Goal: Task Accomplishment & Management: Use online tool/utility

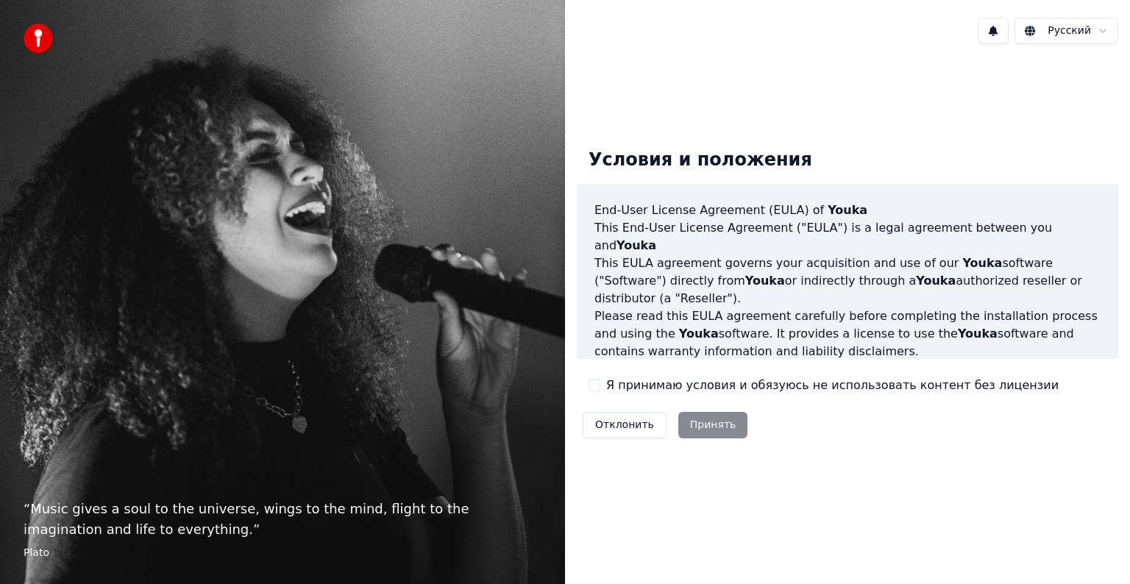
click at [697, 385] on label "Я принимаю условия и обязуюсь не использовать контент без лицензии" at bounding box center [832, 386] width 452 height 18
click at [600, 385] on button "Я принимаю условия и обязуюсь не использовать контент без лицензии" at bounding box center [594, 386] width 12 height 12
click at [717, 425] on button "Принять" at bounding box center [713, 425] width 70 height 26
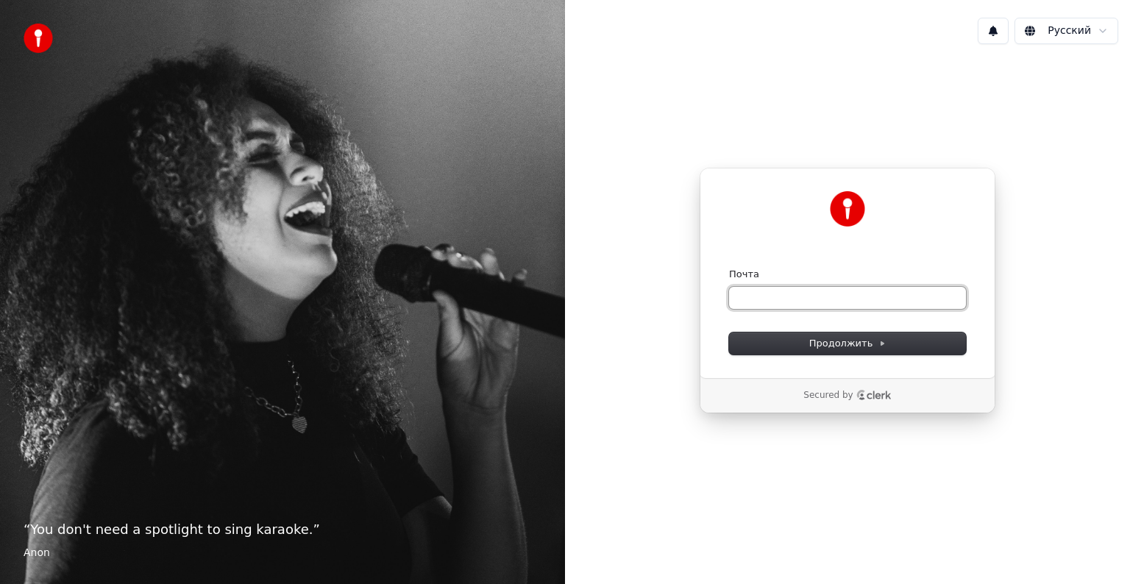
click at [783, 291] on input "Почта" at bounding box center [847, 298] width 237 height 22
click at [858, 344] on span "Продолжить" at bounding box center [847, 343] width 77 height 13
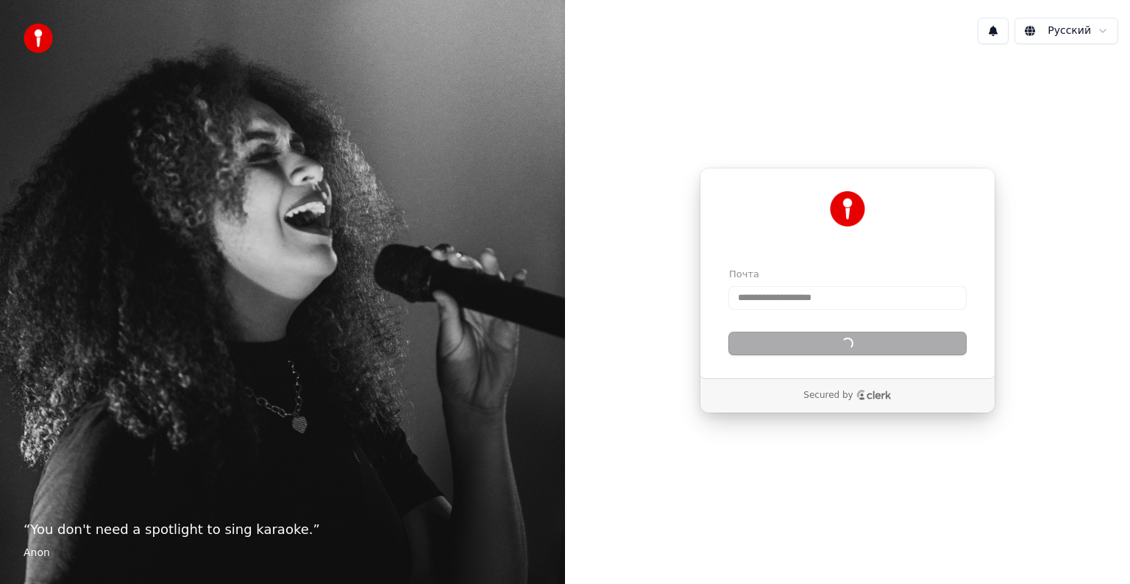
type input "**********"
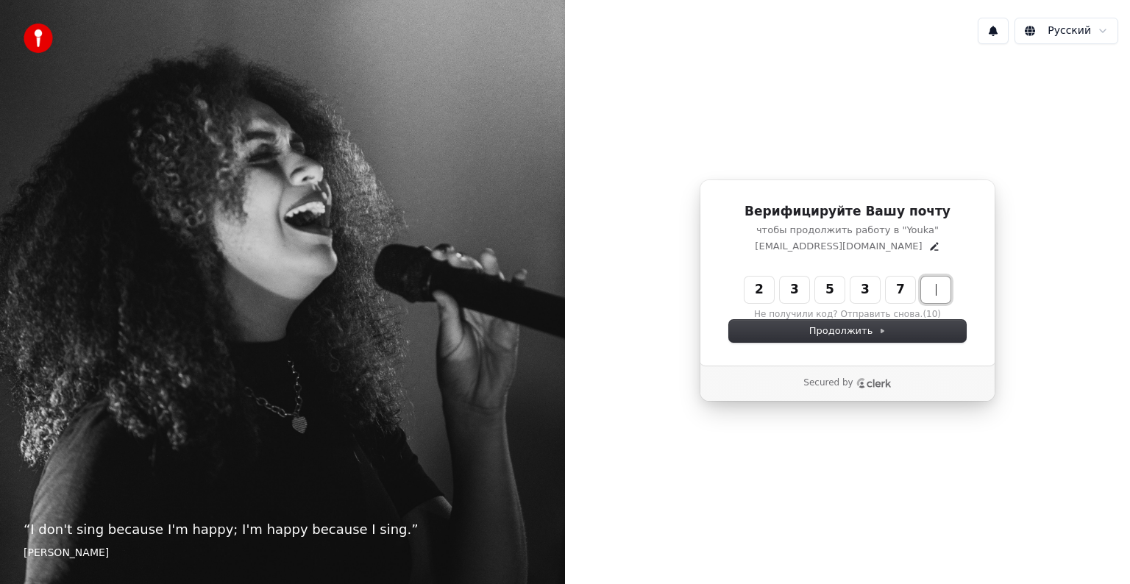
type input "******"
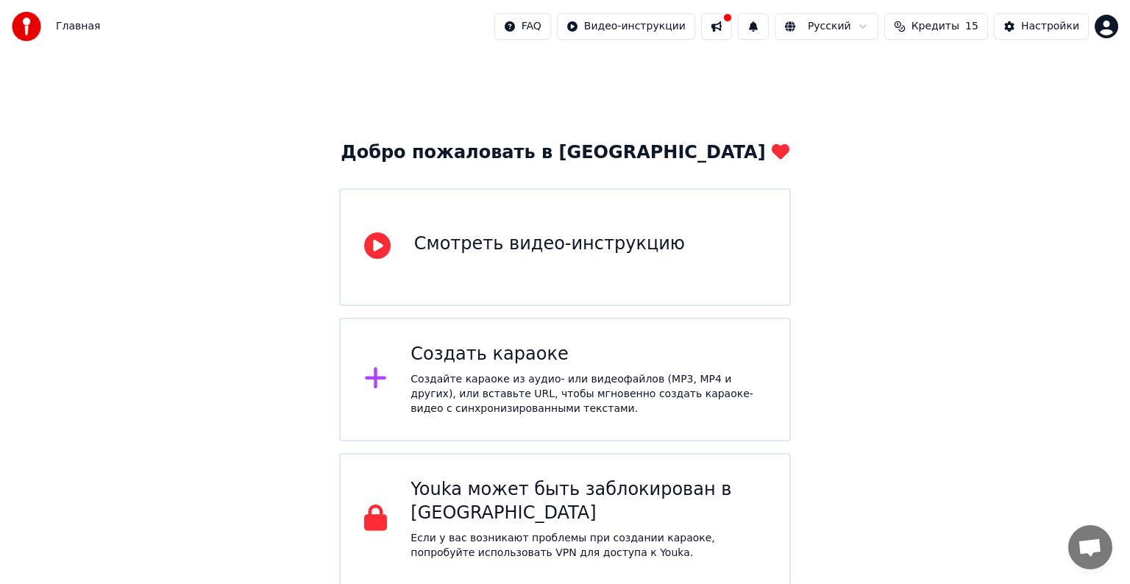
click at [633, 353] on div "Создать караоке" at bounding box center [587, 355] width 355 height 24
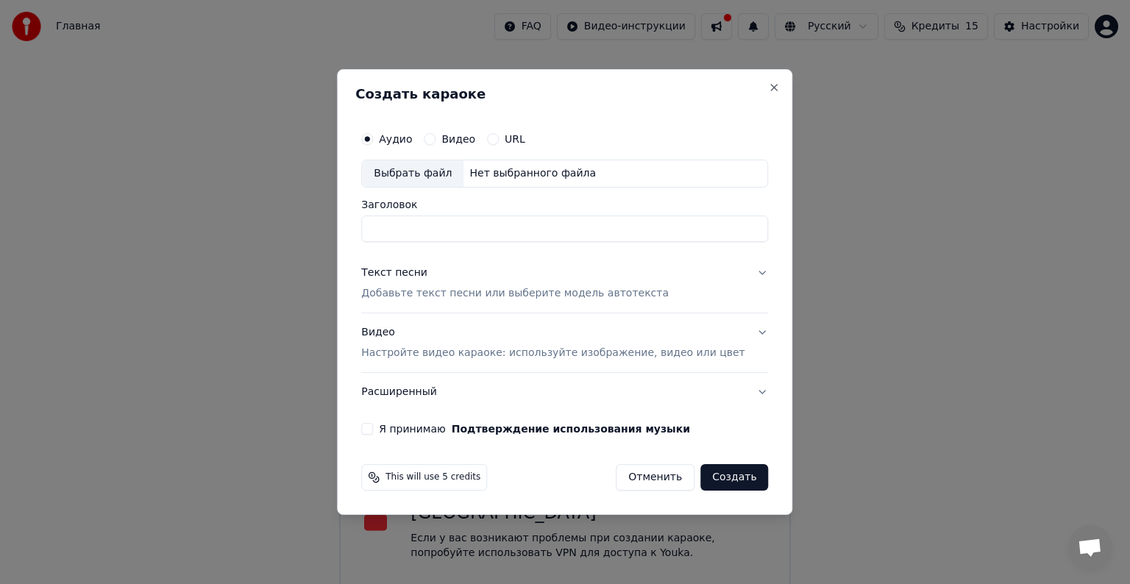
click at [443, 168] on div "Выбрать файл" at bounding box center [412, 173] width 101 height 26
type input "**********"
click at [410, 179] on div "Выбрать файл" at bounding box center [412, 173] width 101 height 26
click at [551, 291] on p "Добавьте текст песни или выберите модель автотекста" at bounding box center [514, 293] width 307 height 15
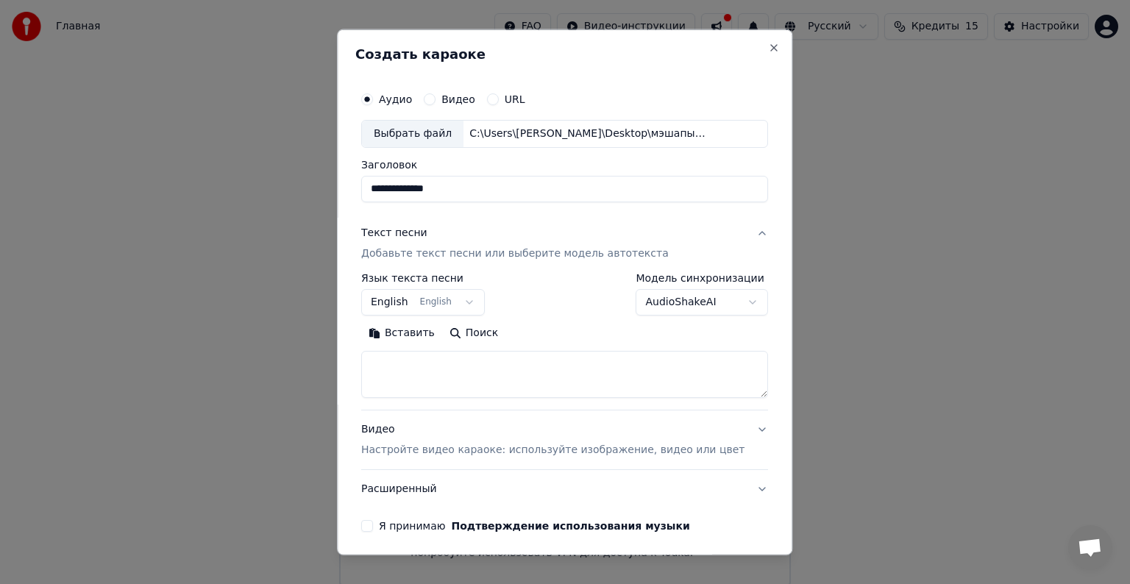
click at [476, 303] on body "**********" at bounding box center [565, 292] width 1130 height 585
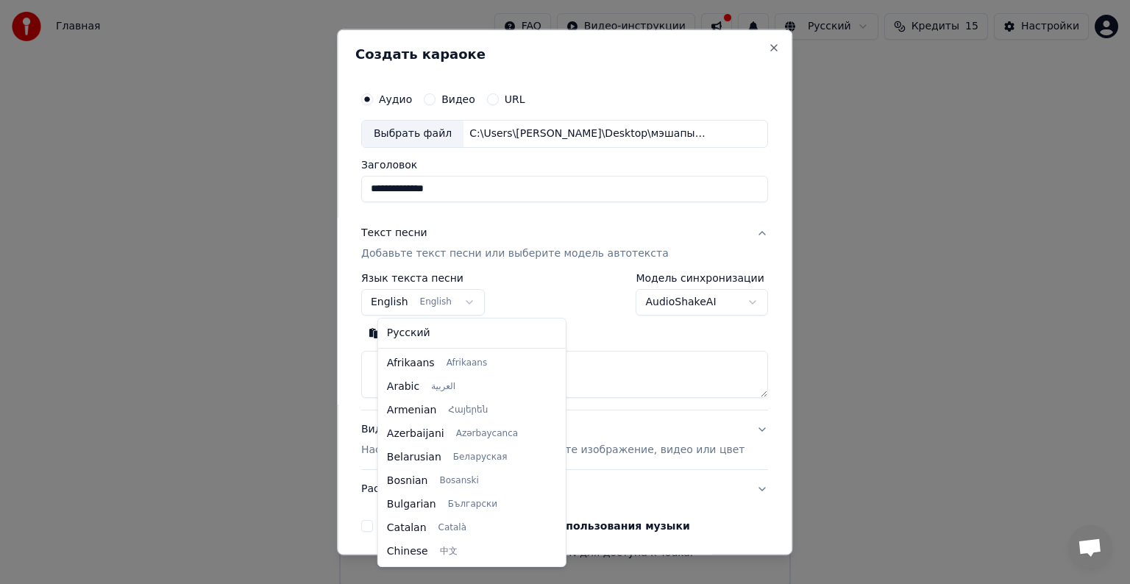
scroll to position [118, 0]
select select "**"
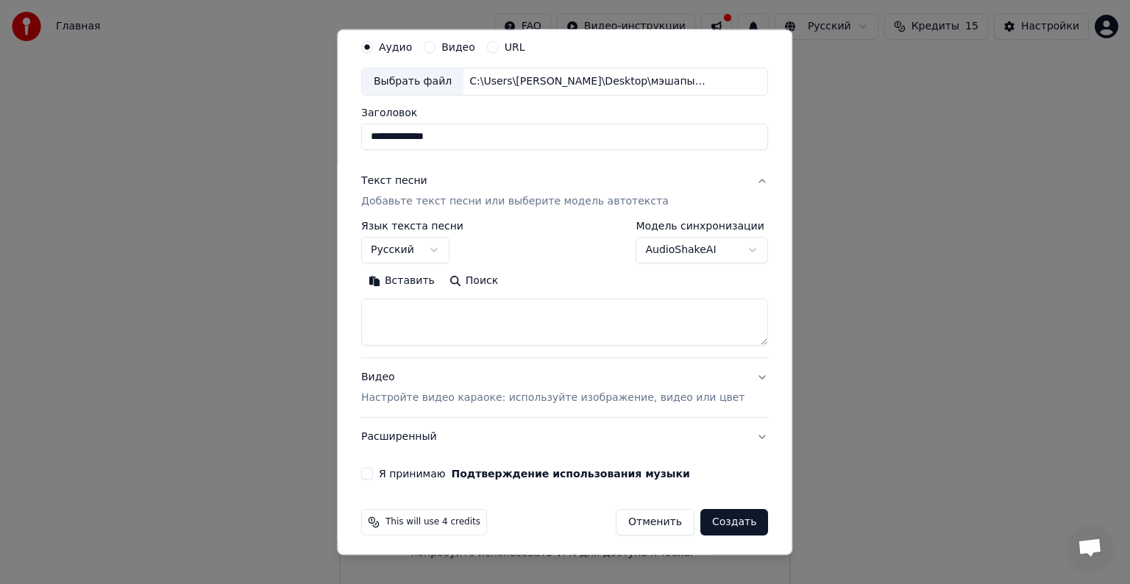
scroll to position [56, 0]
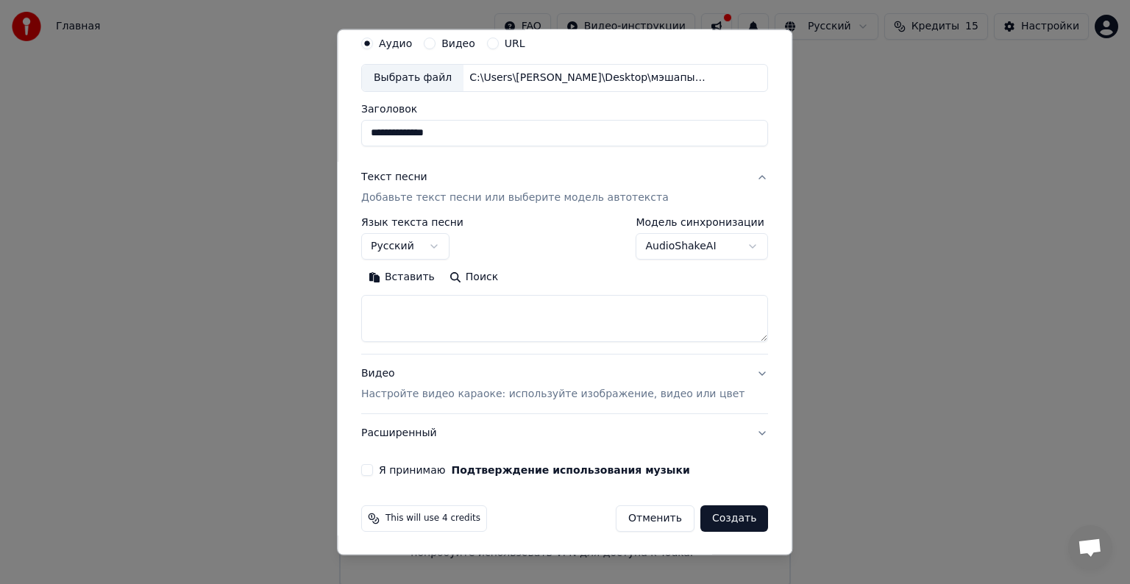
click at [648, 387] on p "Настройте видео караоке: используйте изображение, видео или цвет" at bounding box center [552, 394] width 383 height 15
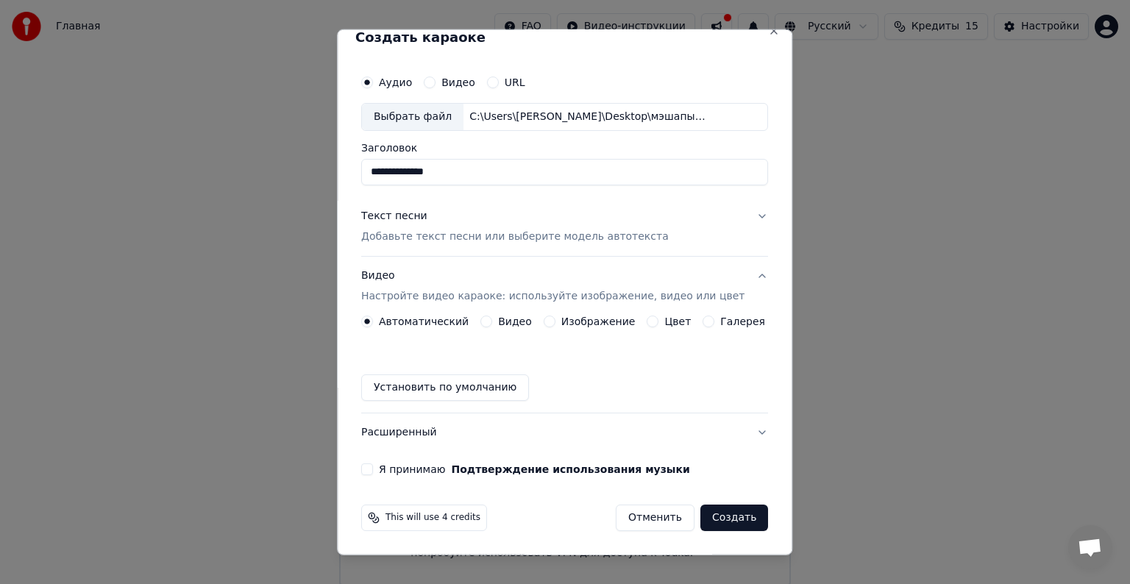
scroll to position [16, 0]
drag, startPoint x: 507, startPoint y: 336, endPoint x: 399, endPoint y: 460, distance: 164.2
click at [399, 460] on div "**********" at bounding box center [564, 272] width 418 height 419
click at [730, 439] on button "Расширенный" at bounding box center [564, 433] width 407 height 38
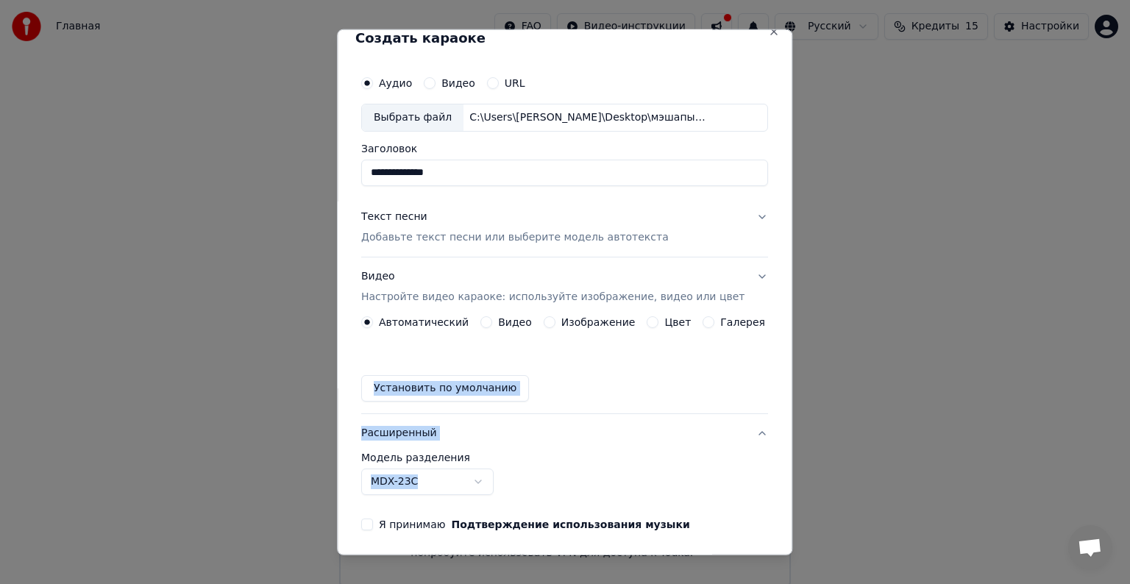
scroll to position [0, 0]
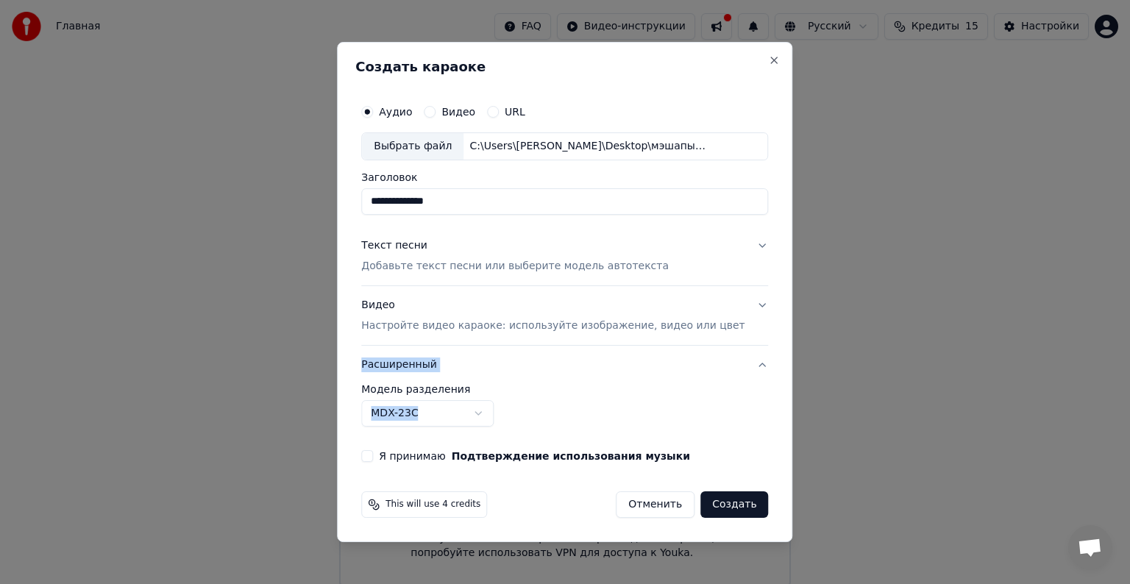
click at [427, 460] on label "Я принимаю Подтверждение использования музыки" at bounding box center [534, 456] width 311 height 10
click at [373, 460] on button "Я принимаю Подтверждение использования музыки" at bounding box center [367, 456] width 12 height 12
click at [719, 494] on button "Создать" at bounding box center [734, 504] width 68 height 26
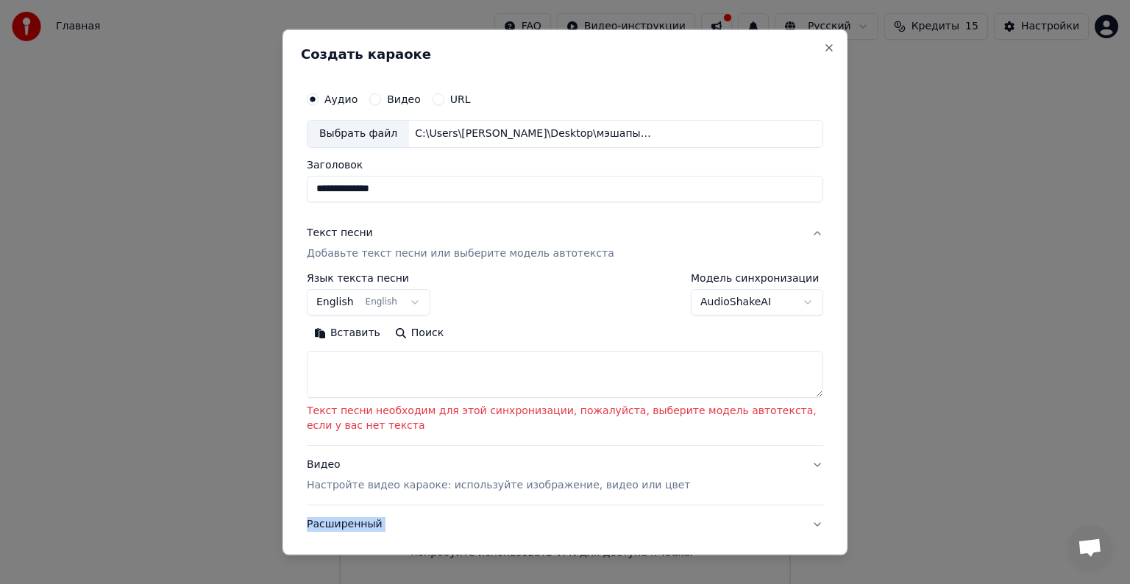
click at [346, 336] on button "Вставить" at bounding box center [347, 333] width 81 height 24
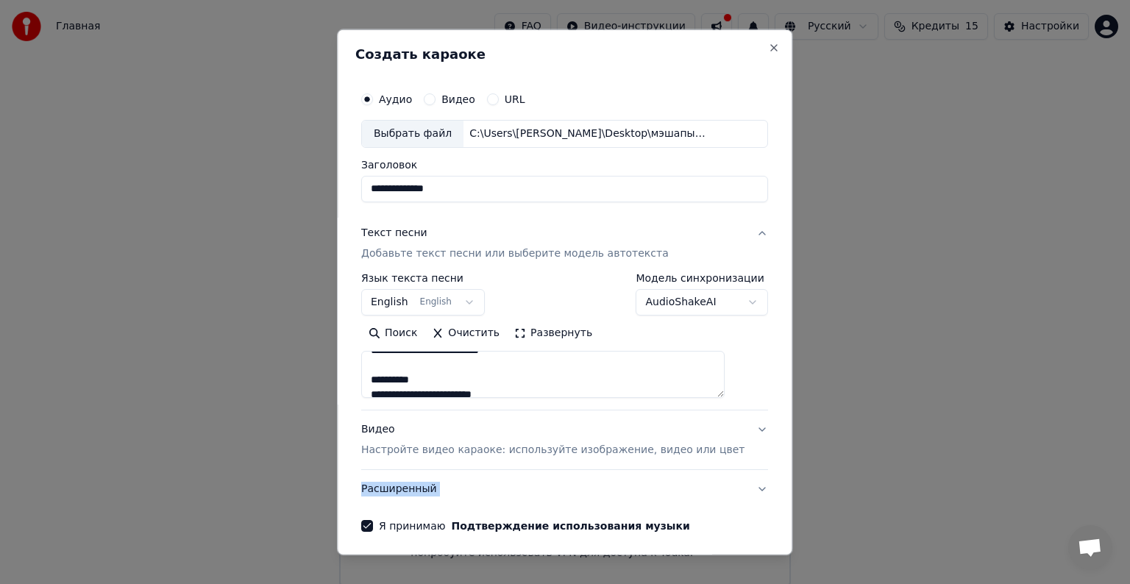
scroll to position [63, 0]
click at [480, 377] on textarea at bounding box center [542, 374] width 363 height 47
click at [522, 371] on textarea at bounding box center [542, 374] width 363 height 47
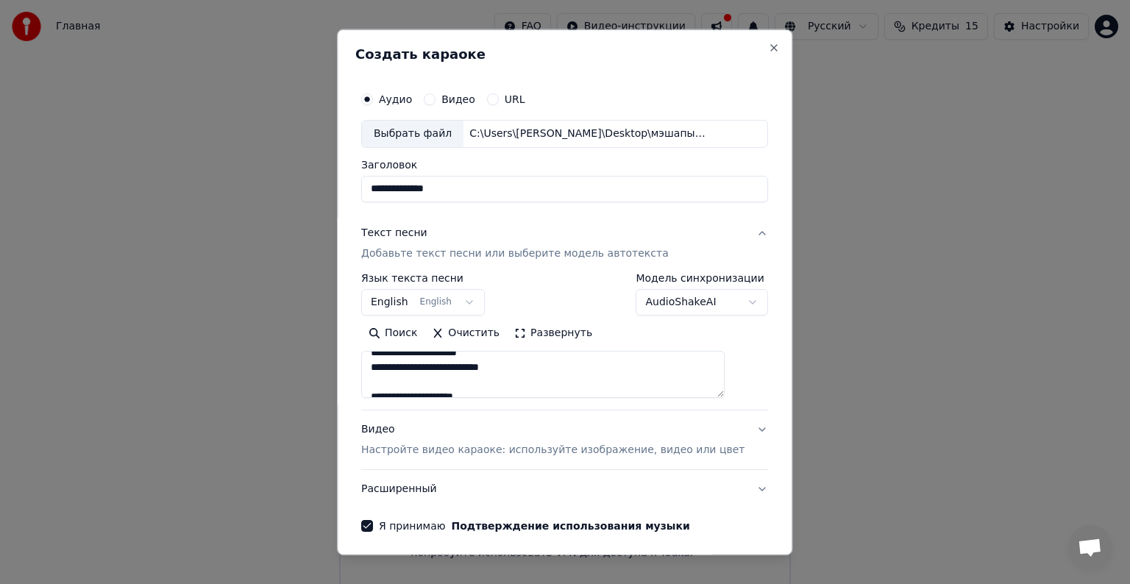
click at [488, 387] on textarea at bounding box center [542, 374] width 363 height 47
click at [464, 359] on textarea at bounding box center [542, 374] width 363 height 47
click at [469, 365] on textarea at bounding box center [542, 374] width 363 height 47
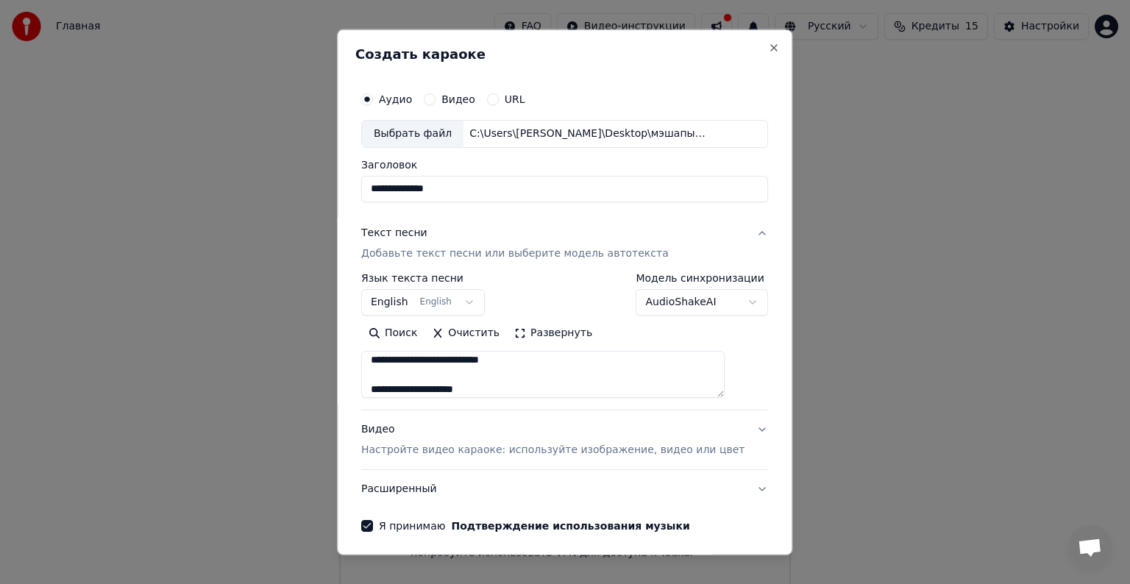
click at [482, 373] on textarea at bounding box center [542, 374] width 363 height 47
click at [588, 383] on textarea at bounding box center [542, 374] width 363 height 47
click at [535, 377] on textarea at bounding box center [542, 374] width 363 height 47
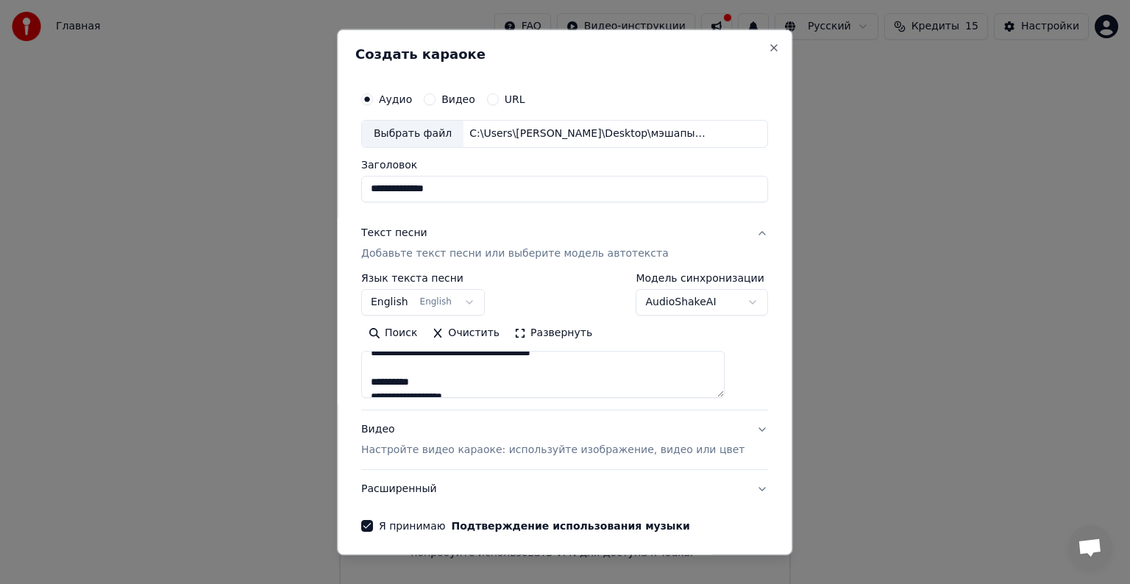
scroll to position [229, 0]
click at [524, 385] on textarea at bounding box center [542, 374] width 363 height 47
click at [477, 372] on textarea at bounding box center [542, 374] width 363 height 47
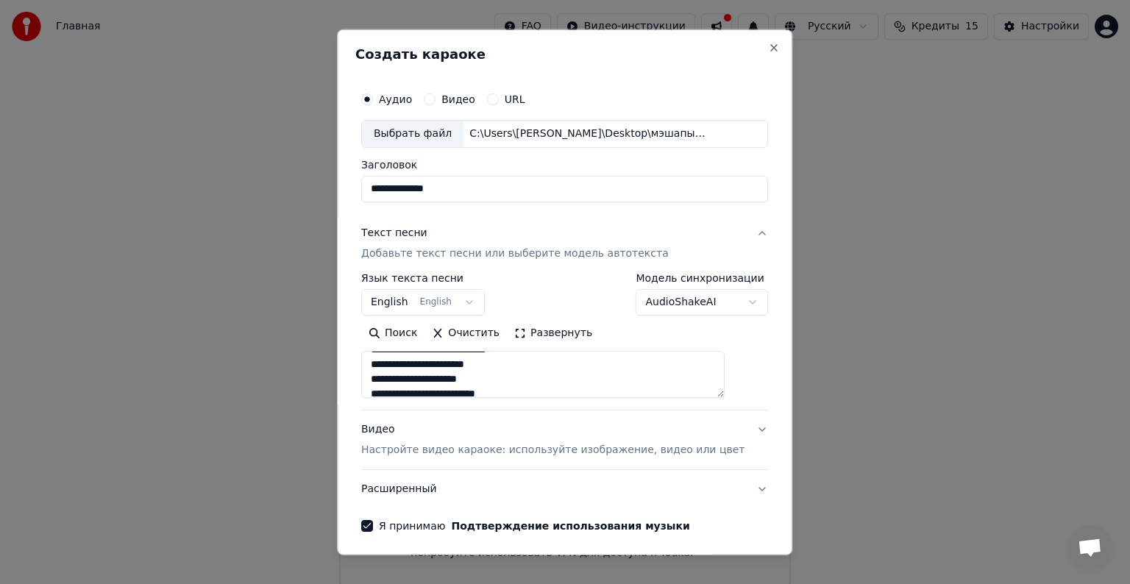
click at [521, 372] on textarea at bounding box center [542, 374] width 363 height 47
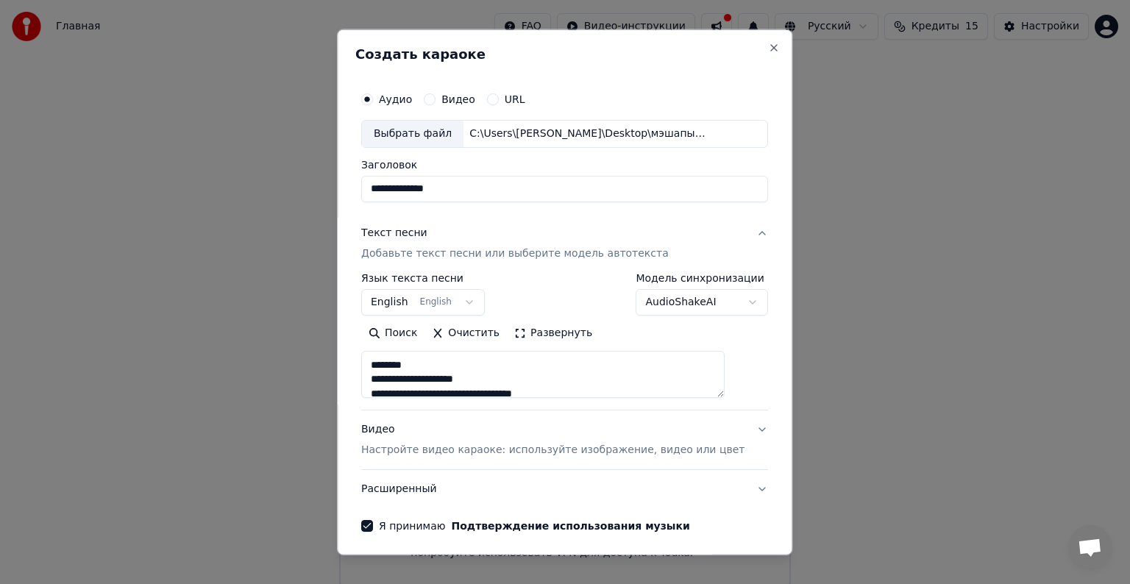
click at [469, 365] on textarea at bounding box center [542, 374] width 363 height 47
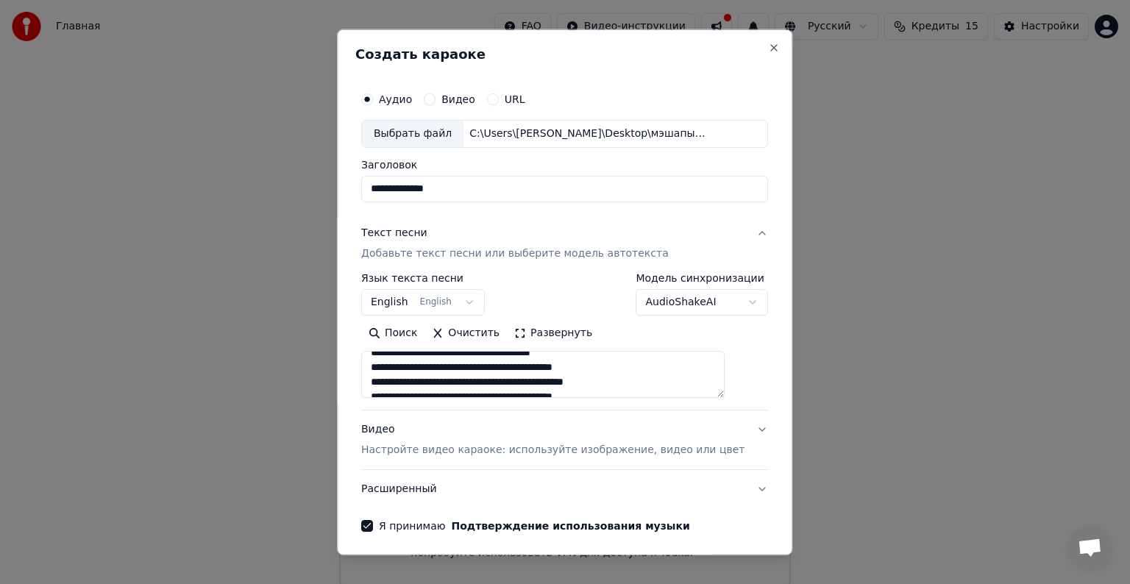
scroll to position [466, 0]
click at [466, 368] on textarea at bounding box center [542, 374] width 363 height 47
click at [613, 368] on textarea at bounding box center [542, 374] width 363 height 47
click at [659, 385] on textarea at bounding box center [542, 374] width 363 height 47
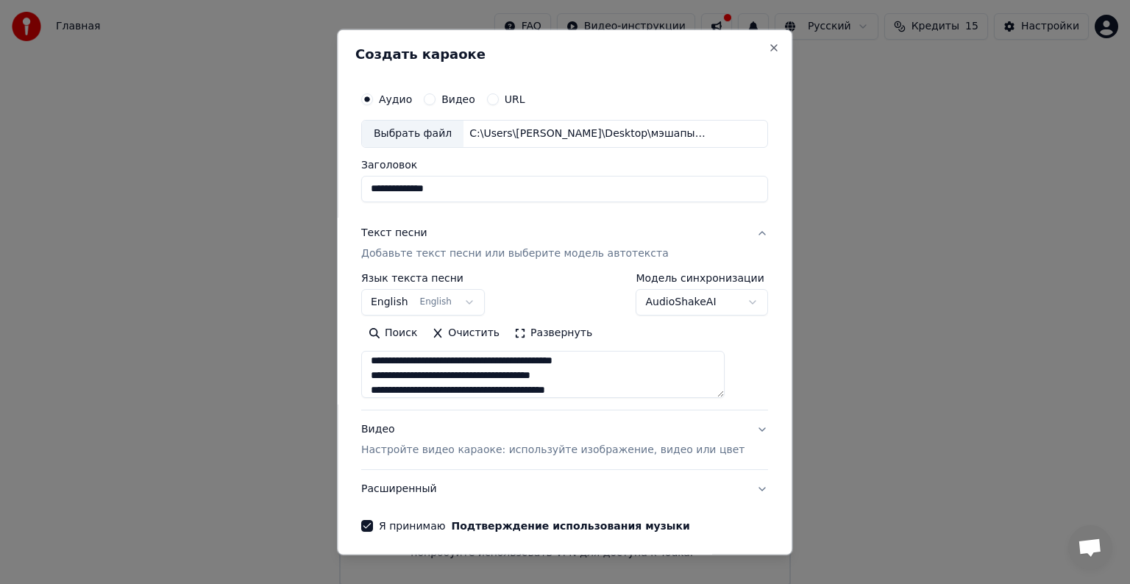
scroll to position [502, 0]
click at [463, 362] on textarea at bounding box center [542, 374] width 363 height 47
click at [608, 362] on textarea at bounding box center [542, 374] width 363 height 47
type textarea "**********"
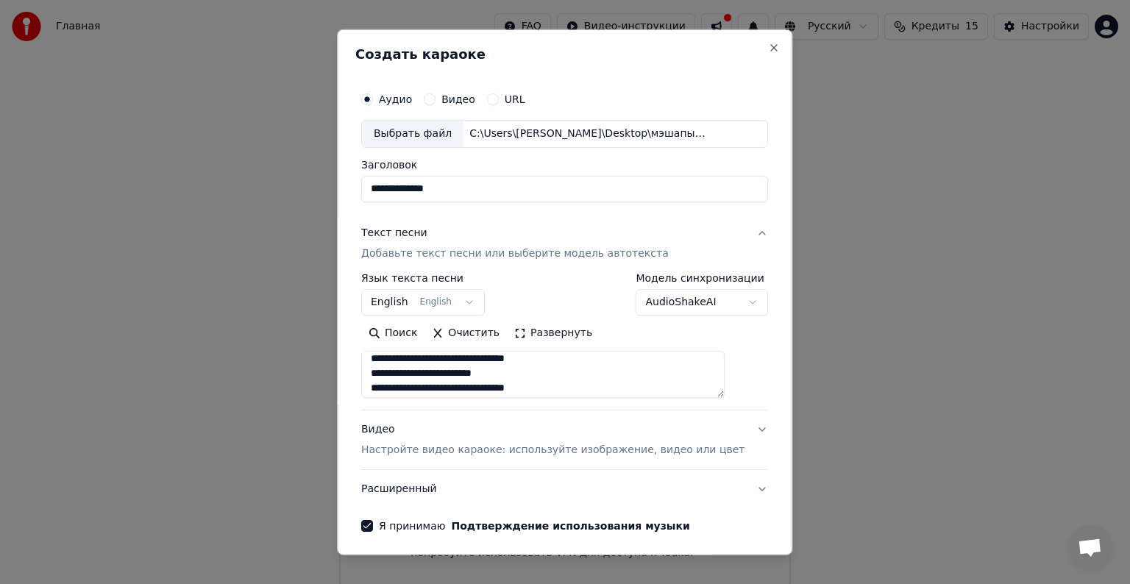
click at [730, 427] on button "Видео Настройте видео караоке: используйте изображение, видео или цвет" at bounding box center [564, 439] width 407 height 59
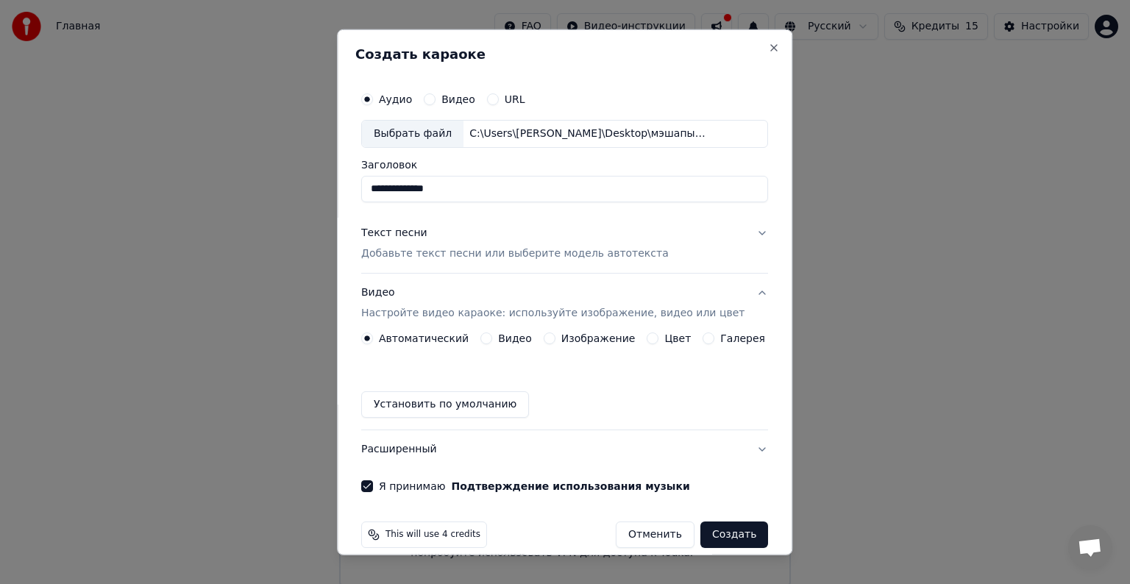
click at [546, 338] on button "Изображение" at bounding box center [550, 338] width 12 height 12
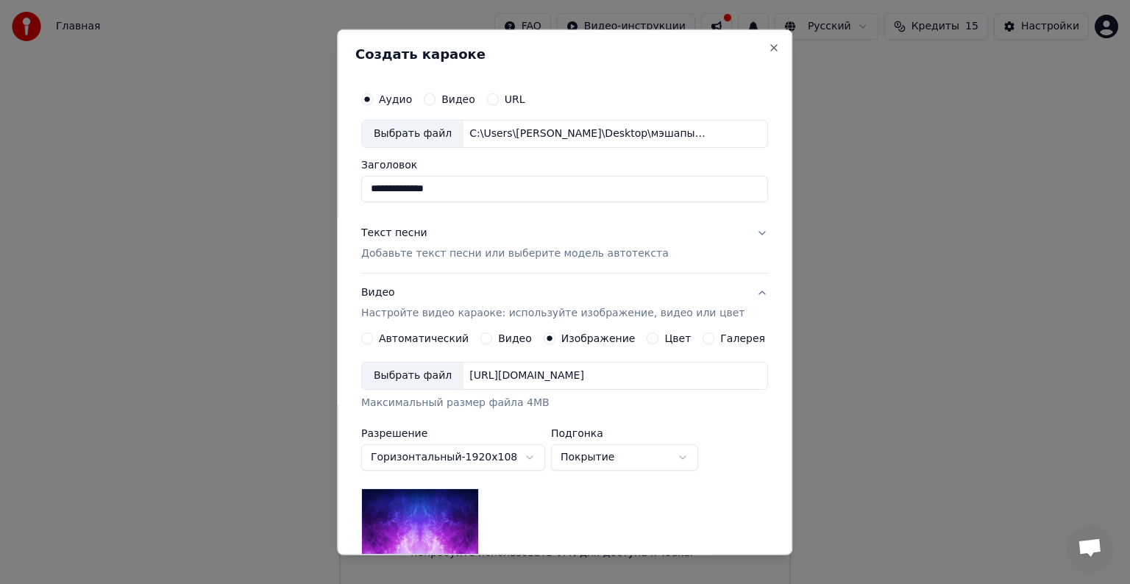
click at [429, 377] on div "Выбрать файл" at bounding box center [412, 376] width 101 height 26
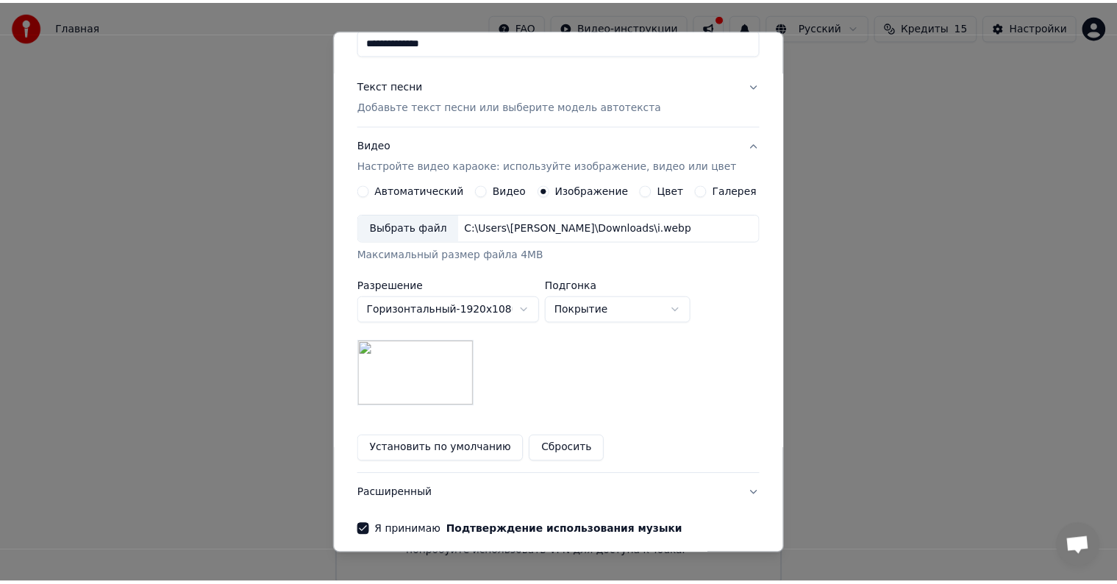
scroll to position [209, 0]
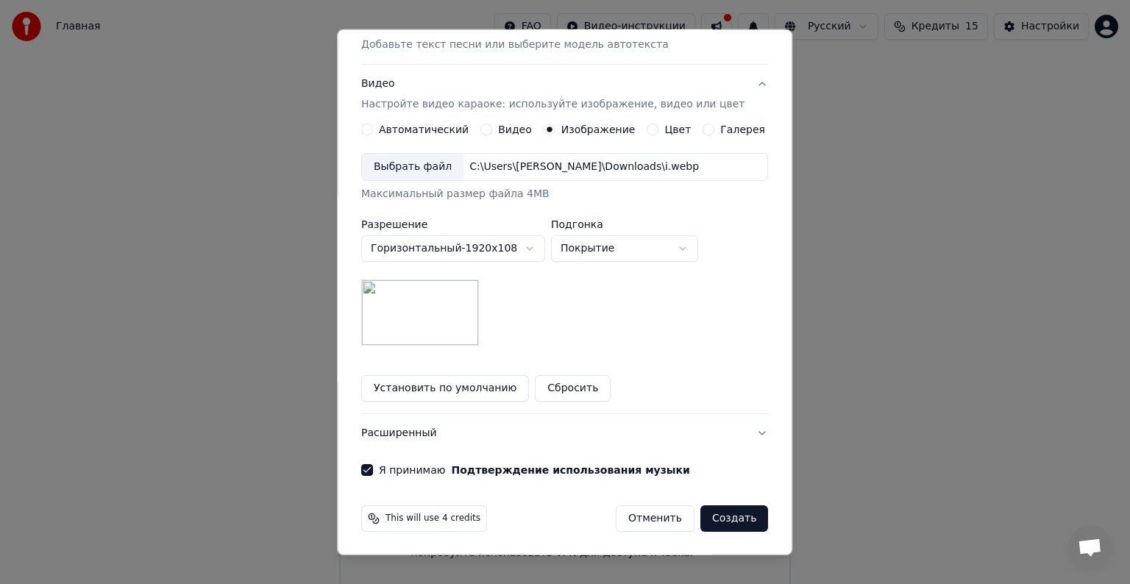
click at [729, 530] on div "This will use 4 credits Отменить Создать" at bounding box center [564, 518] width 418 height 38
click at [727, 525] on button "Создать" at bounding box center [734, 518] width 68 height 26
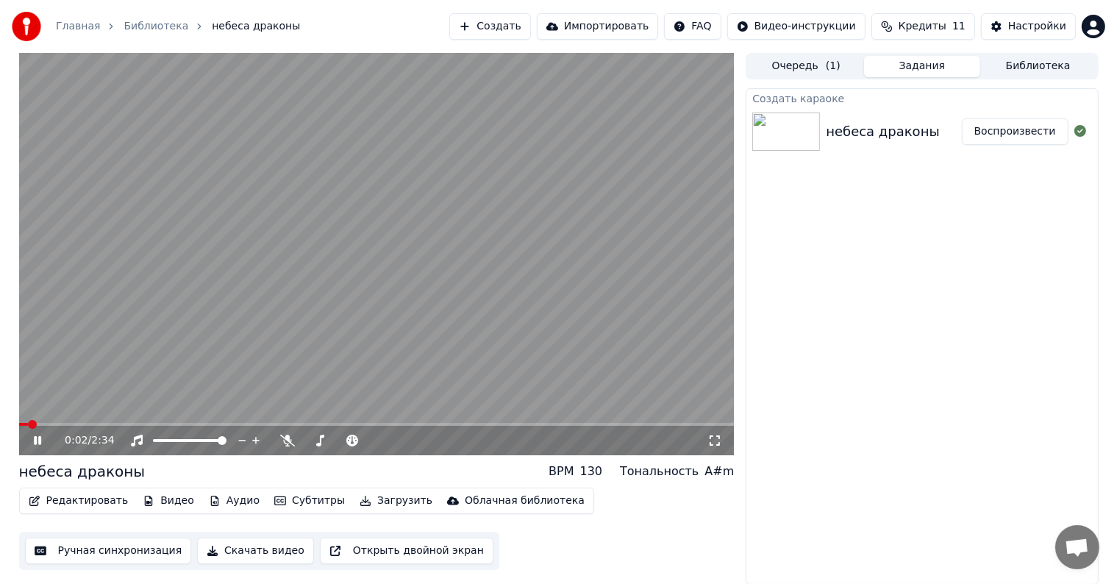
click at [29, 424] on span at bounding box center [24, 424] width 10 height 3
click at [31, 438] on icon at bounding box center [48, 441] width 35 height 12
click at [212, 358] on video at bounding box center [377, 254] width 716 height 402
click at [374, 383] on video at bounding box center [377, 254] width 716 height 402
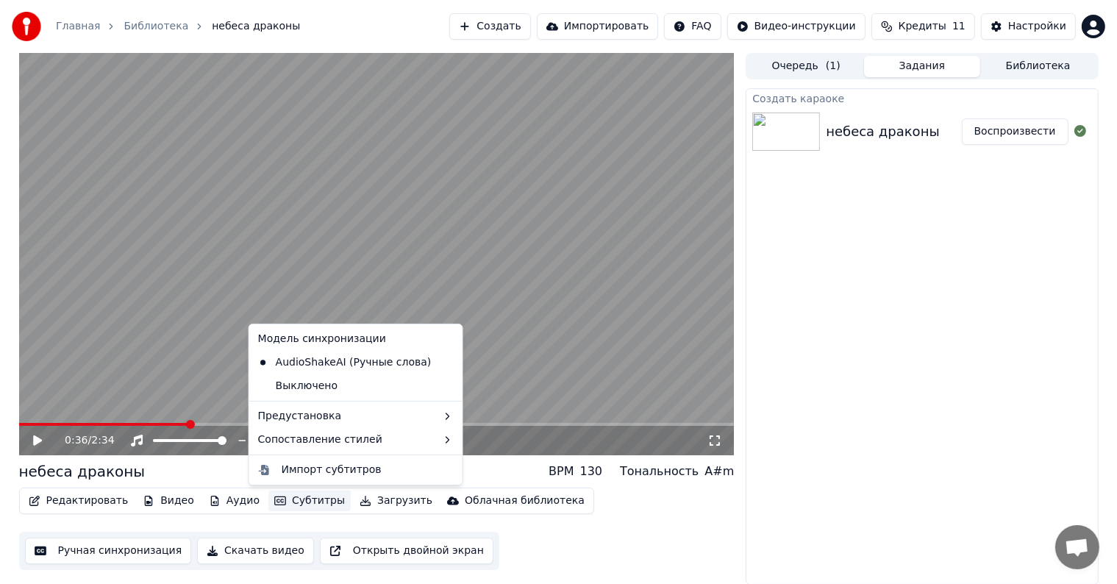
click at [298, 496] on button "Субтитры" at bounding box center [309, 501] width 82 height 21
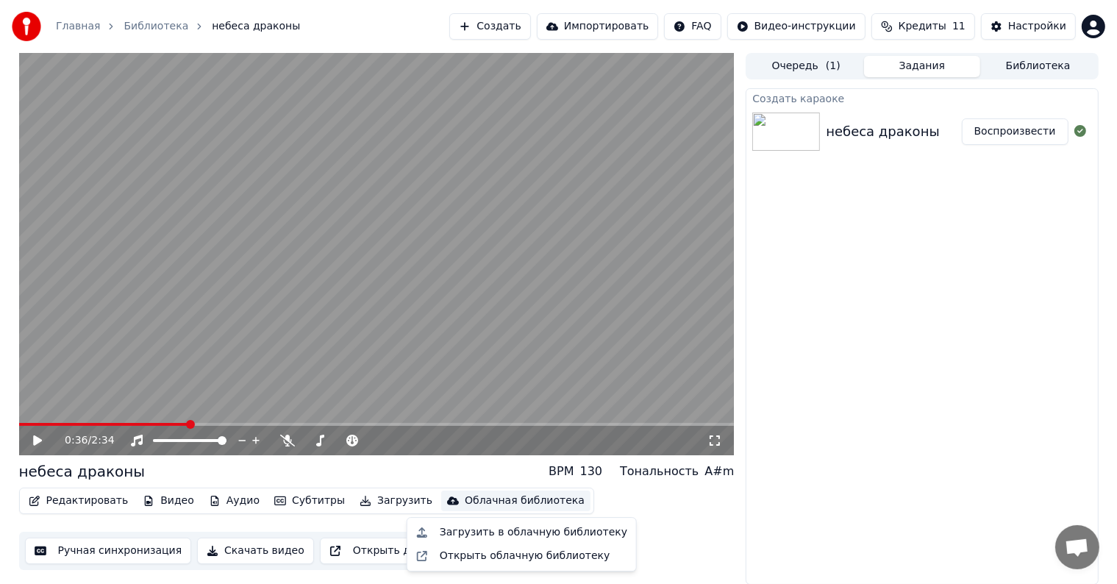
click at [427, 333] on video at bounding box center [377, 254] width 716 height 402
drag, startPoint x: 427, startPoint y: 333, endPoint x: 100, endPoint y: 271, distance: 332.5
click at [100, 271] on video at bounding box center [377, 254] width 716 height 402
click at [30, 424] on div "0:39 / 2:34" at bounding box center [377, 254] width 716 height 402
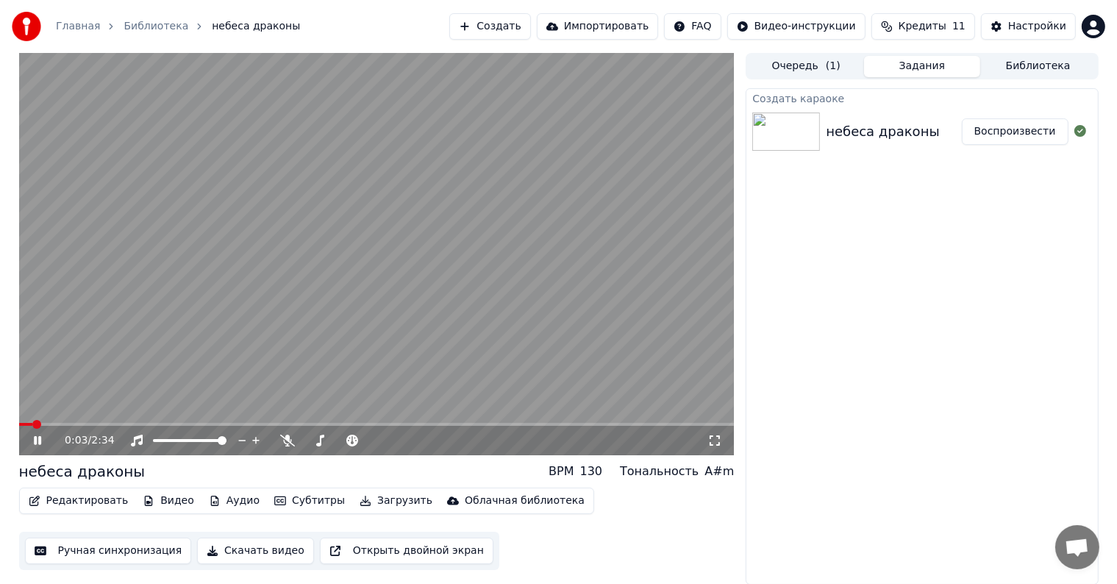
click at [30, 424] on span at bounding box center [26, 424] width 14 height 3
click at [25, 421] on video at bounding box center [377, 254] width 716 height 402
click at [27, 424] on span at bounding box center [24, 424] width 10 height 3
click at [430, 335] on video at bounding box center [377, 254] width 716 height 402
click at [302, 354] on video at bounding box center [377, 254] width 716 height 402
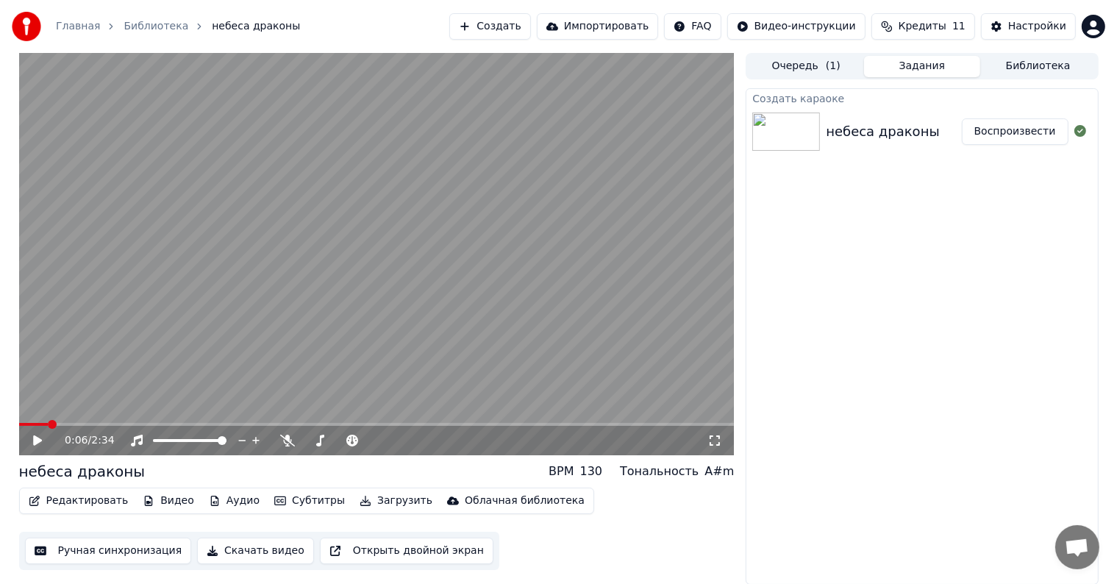
click at [412, 336] on video at bounding box center [377, 254] width 716 height 402
click at [470, 442] on icon at bounding box center [472, 440] width 14 height 15
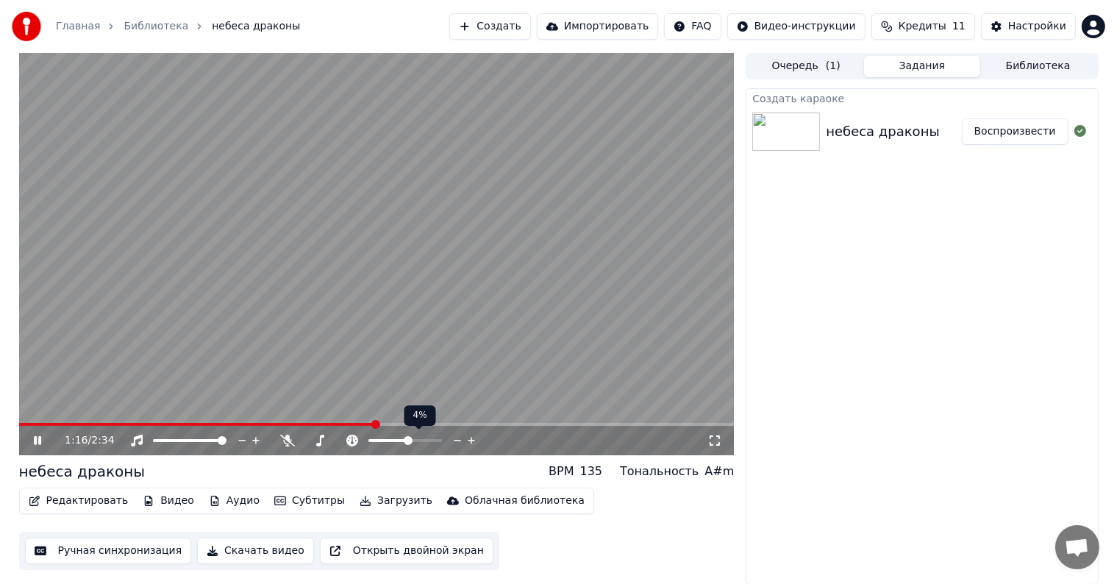
click at [470, 442] on icon at bounding box center [472, 440] width 14 height 15
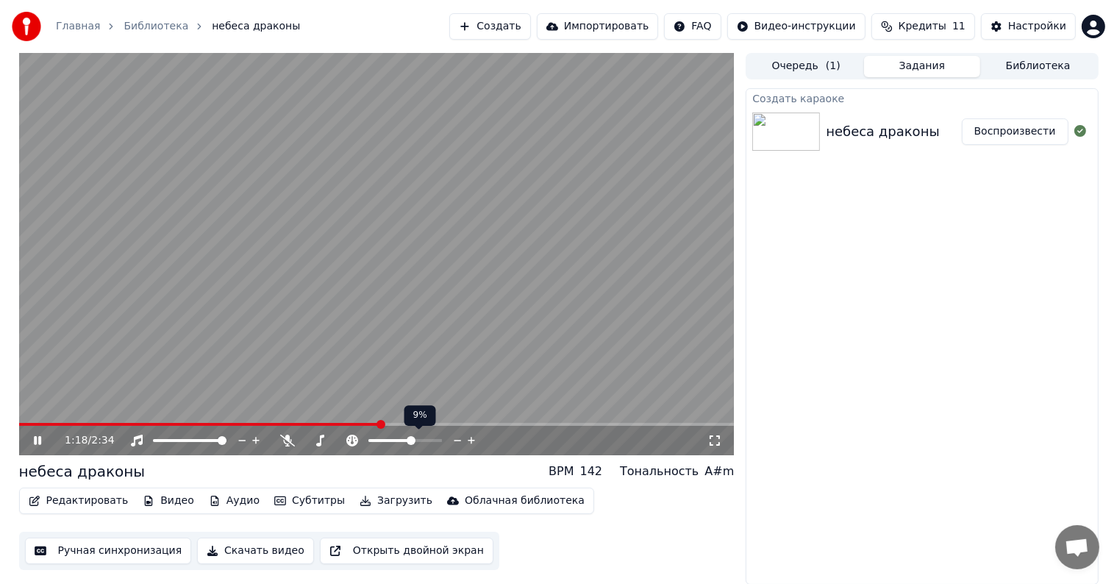
click at [470, 442] on icon at bounding box center [472, 440] width 14 height 15
click at [455, 438] on icon at bounding box center [458, 440] width 14 height 15
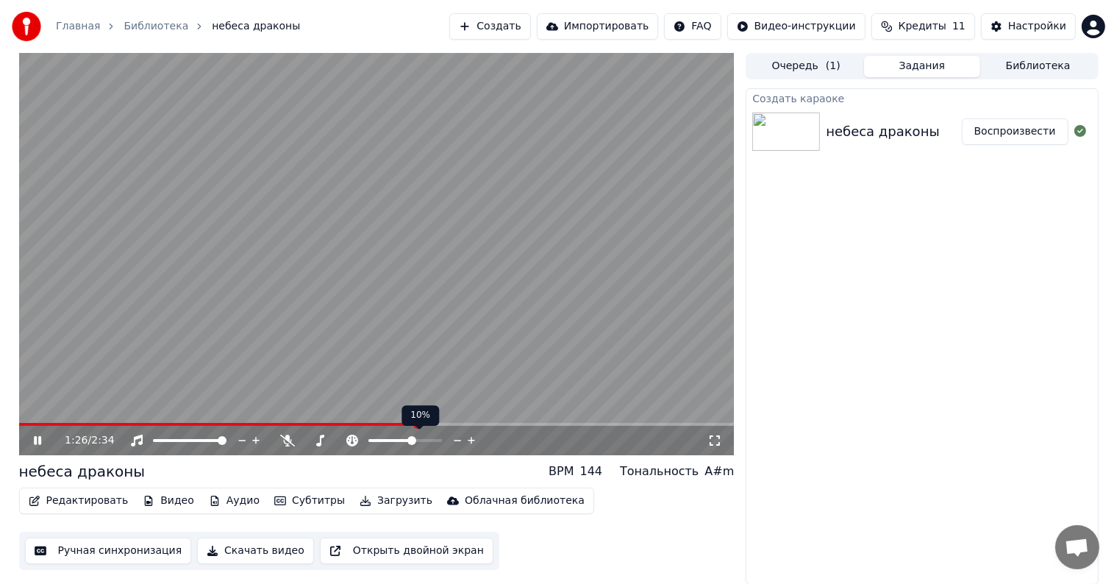
click at [455, 438] on icon at bounding box center [458, 440] width 14 height 15
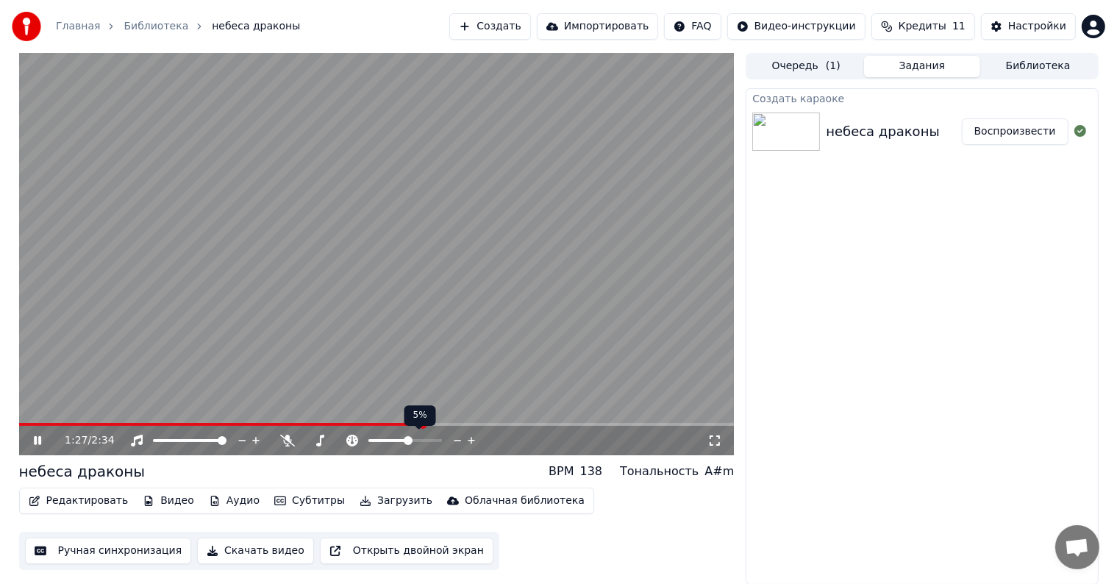
click at [455, 438] on icon at bounding box center [458, 440] width 14 height 15
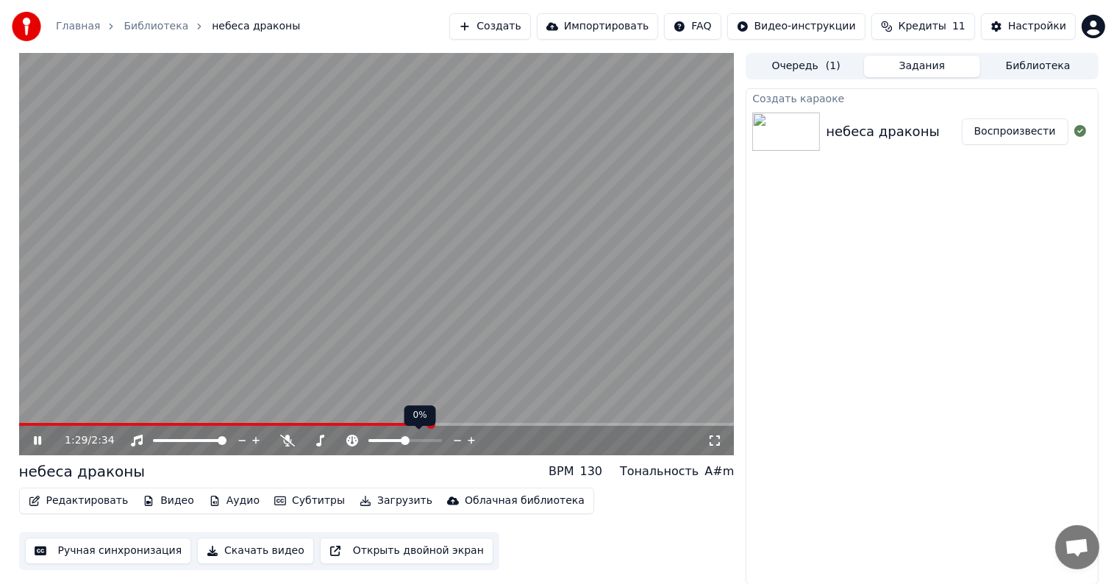
click at [455, 438] on icon at bounding box center [458, 440] width 14 height 15
click at [469, 441] on icon at bounding box center [472, 440] width 14 height 15
click at [495, 380] on video at bounding box center [377, 254] width 716 height 402
